Goal: Task Accomplishment & Management: Use online tool/utility

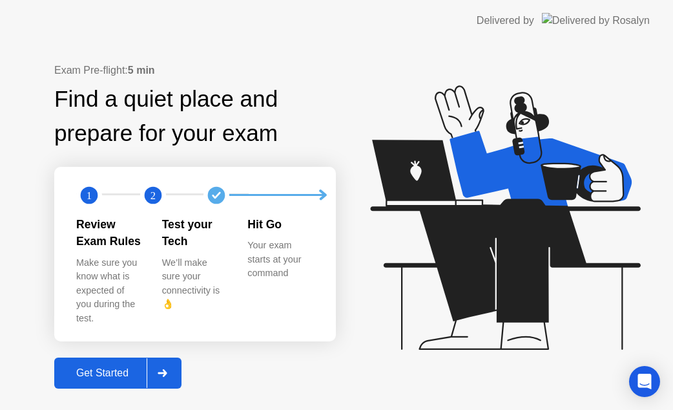
click at [94, 367] on div "Get Started" at bounding box center [102, 373] width 89 height 12
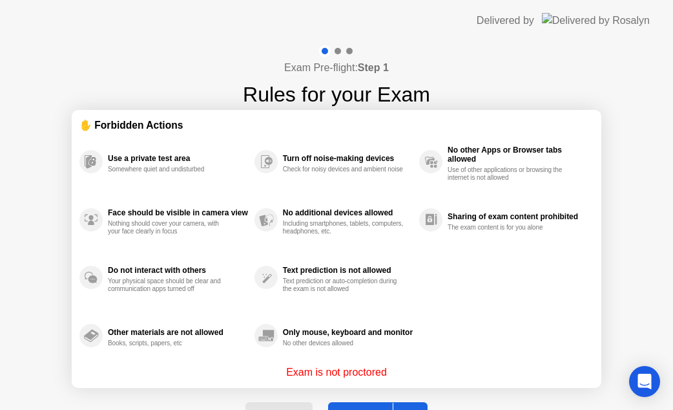
click at [372, 404] on button "Got it" at bounding box center [378, 417] width 100 height 31
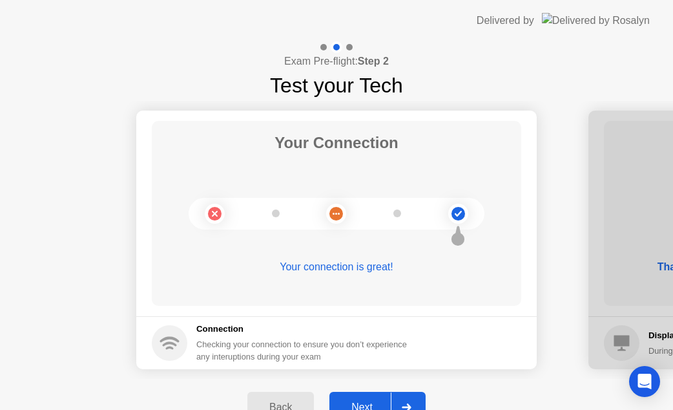
click at [351, 404] on div "Next" at bounding box center [362, 407] width 58 height 12
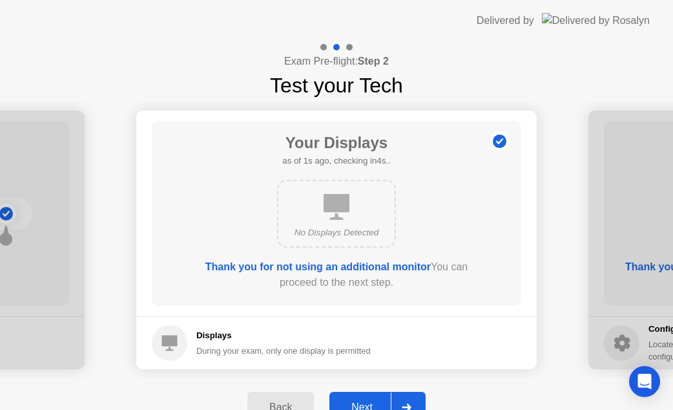
click at [364, 401] on div "Next" at bounding box center [362, 407] width 58 height 12
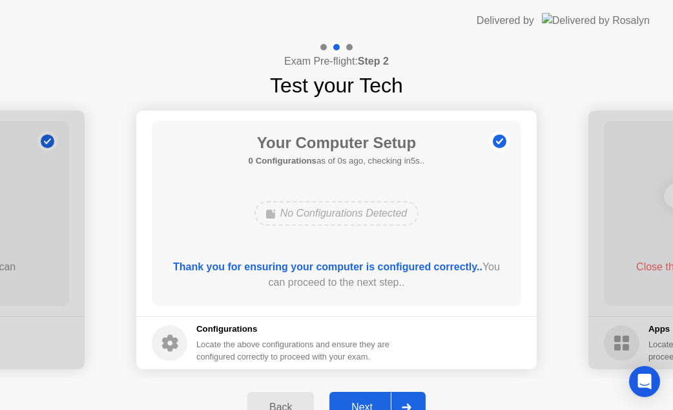
click at [364, 393] on button "Next" at bounding box center [378, 407] width 96 height 31
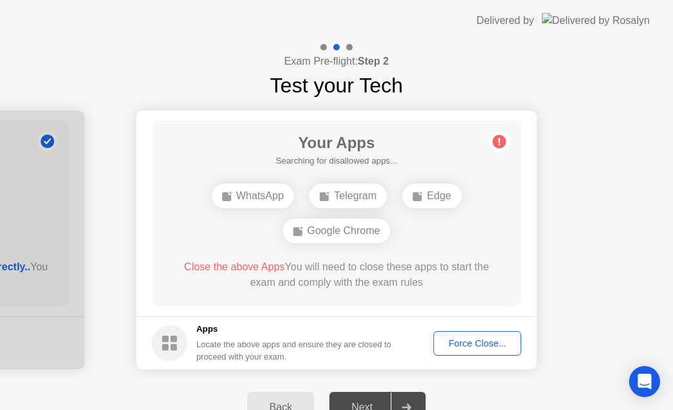
click at [463, 320] on footer "Apps Locate the above apps and ensure they are closed to proceed with your exam…" at bounding box center [336, 342] width 401 height 53
click at [462, 344] on div "Force Close..." at bounding box center [477, 343] width 79 height 10
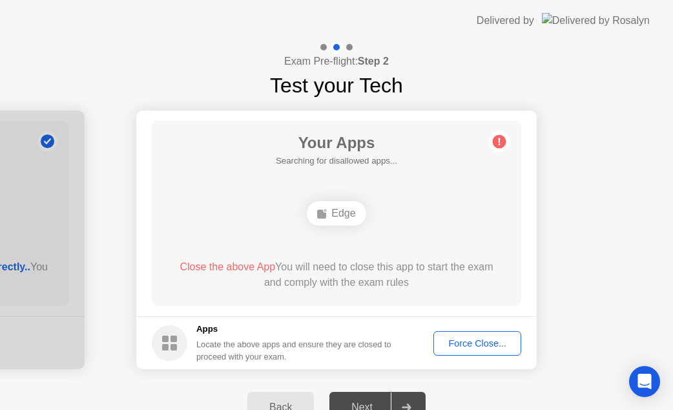
click at [489, 352] on button "Force Close..." at bounding box center [478, 343] width 88 height 25
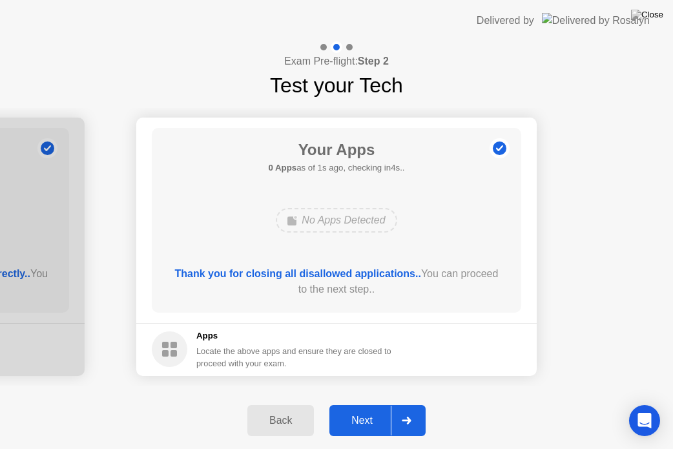
click at [352, 409] on button "Next" at bounding box center [378, 420] width 96 height 31
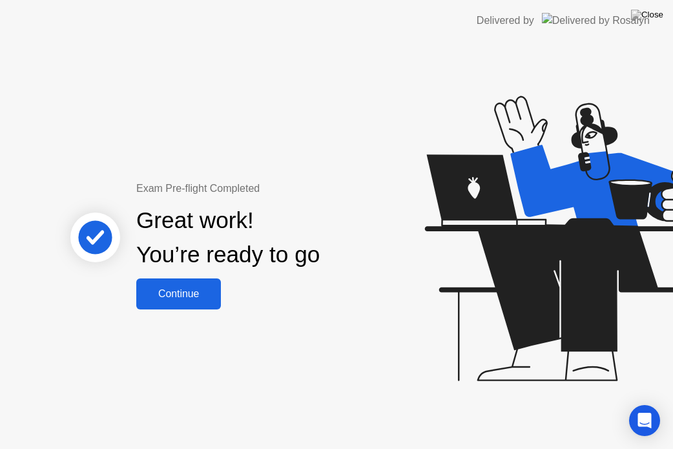
click at [182, 293] on div "Continue" at bounding box center [178, 294] width 77 height 12
